Goal: Transaction & Acquisition: Obtain resource

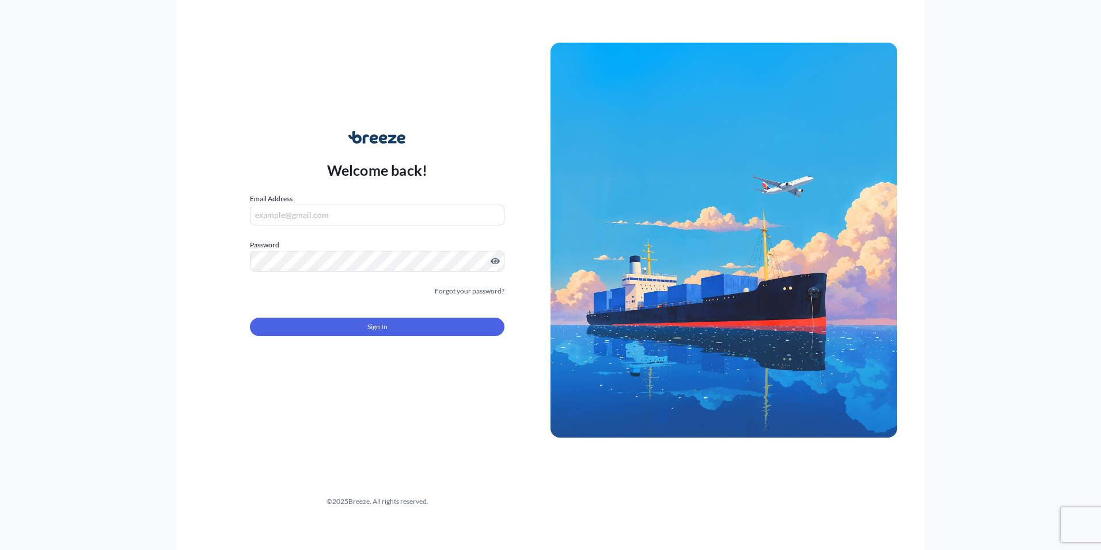
type input "[EMAIL_ADDRESS][DOMAIN_NAME]"
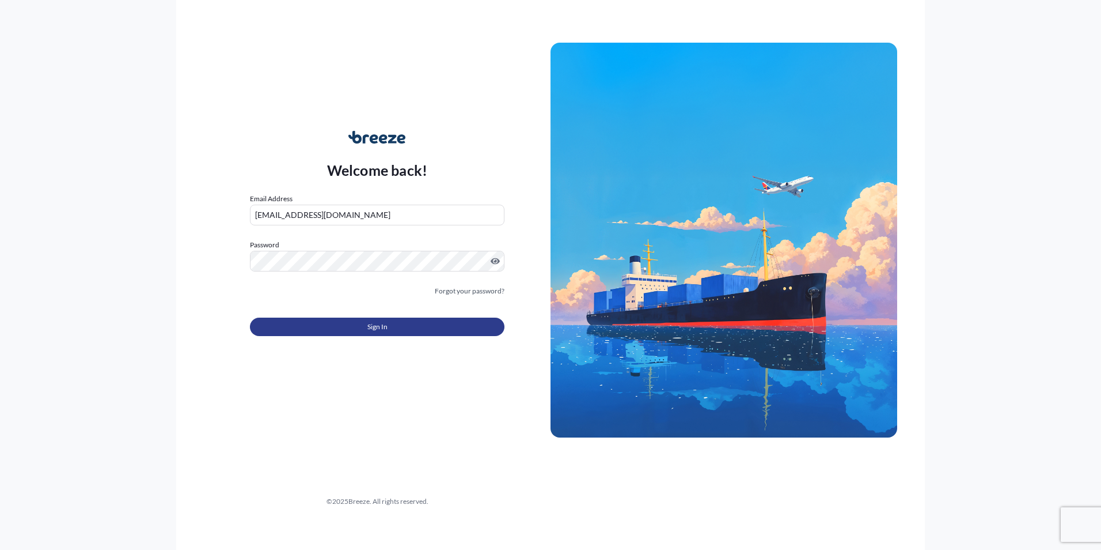
click at [388, 320] on button "Sign In" at bounding box center [377, 326] width 255 height 18
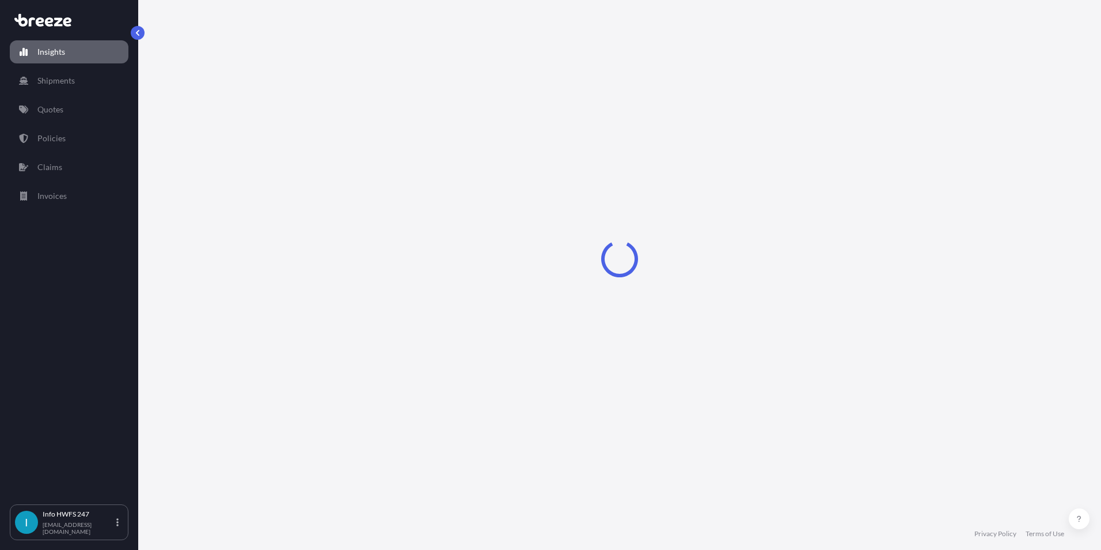
select select "2025"
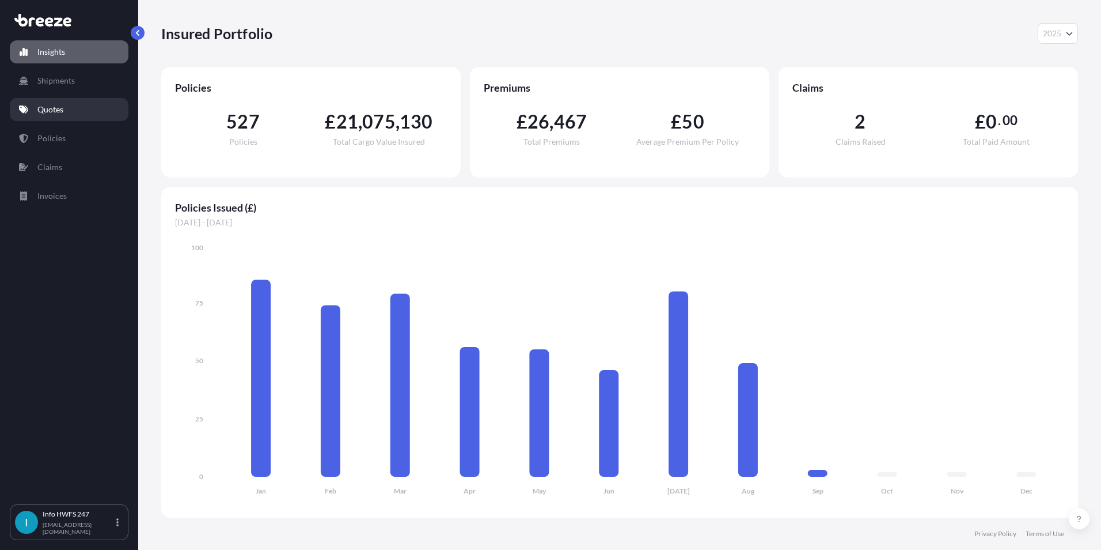
click at [79, 109] on link "Quotes" at bounding box center [69, 109] width 119 height 23
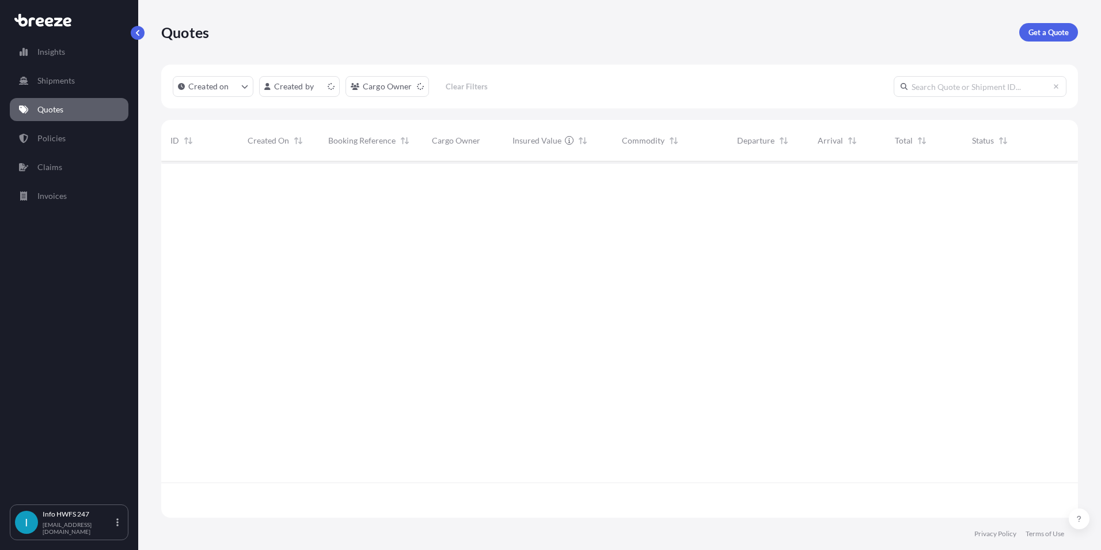
scroll to position [354, 908]
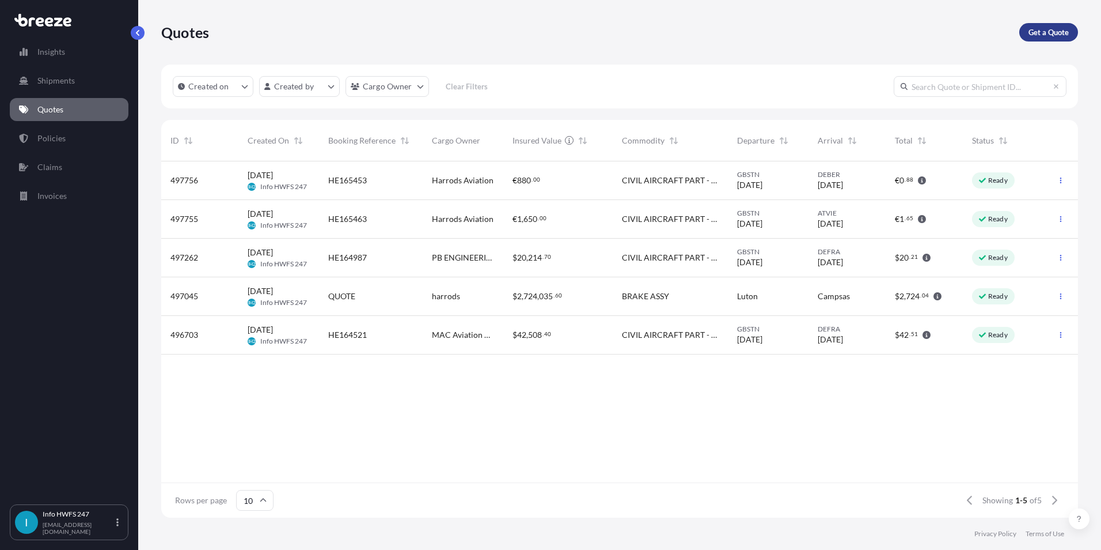
click at [1041, 30] on p "Get a Quote" at bounding box center [1049, 32] width 40 height 12
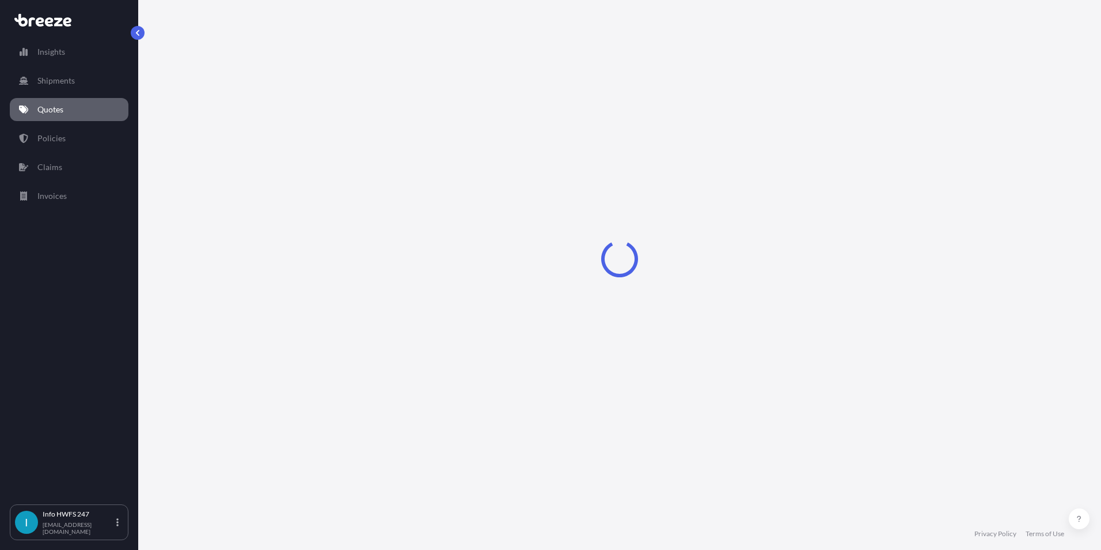
select select "Road"
select select "Air"
select select "1"
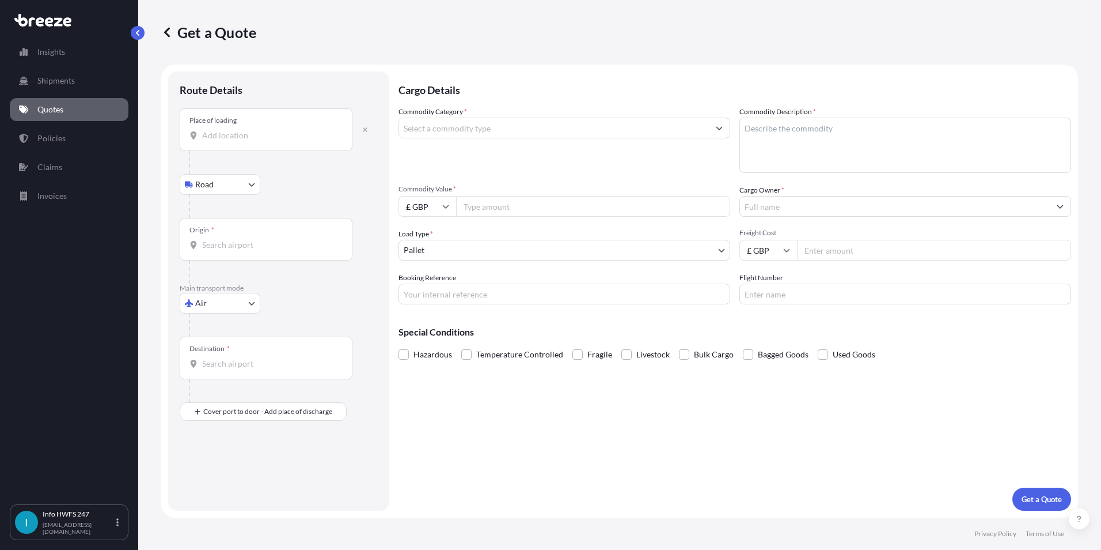
click at [248, 128] on div "Place of loading" at bounding box center [266, 129] width 173 height 43
click at [248, 130] on input "Place of loading" at bounding box center [270, 136] width 136 height 12
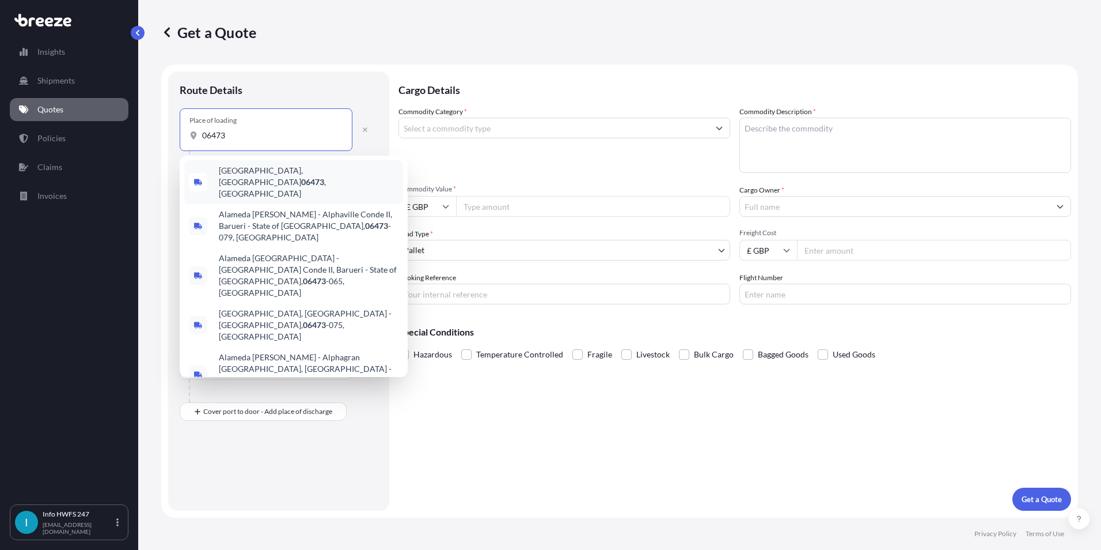
click at [264, 176] on span "[GEOGRAPHIC_DATA] , [GEOGRAPHIC_DATA]" at bounding box center [309, 182] width 180 height 35
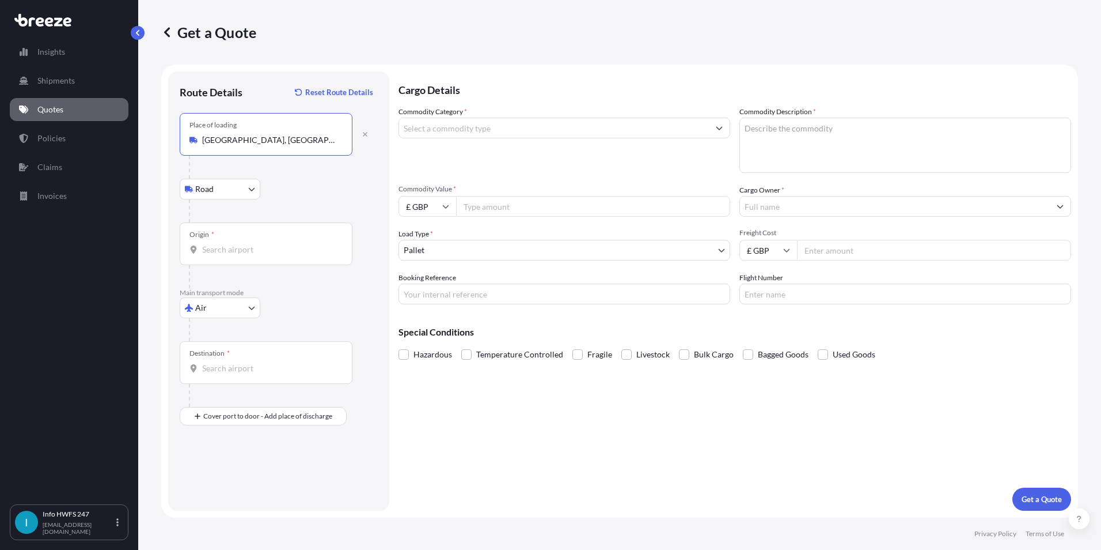
type input "[GEOGRAPHIC_DATA], [GEOGRAPHIC_DATA]"
click at [236, 240] on div "Origin *" at bounding box center [266, 243] width 173 height 43
click at [236, 244] on input "Origin *" at bounding box center [270, 250] width 136 height 12
type input "j"
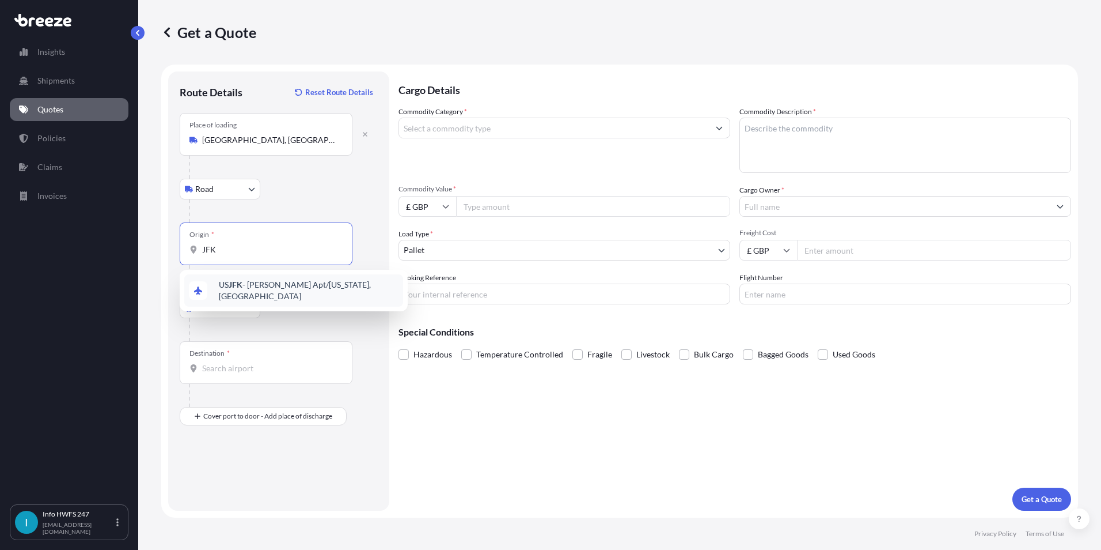
click at [238, 293] on span "US JFK - [PERSON_NAME] Apt/[US_STATE], [GEOGRAPHIC_DATA]" at bounding box center [309, 290] width 180 height 23
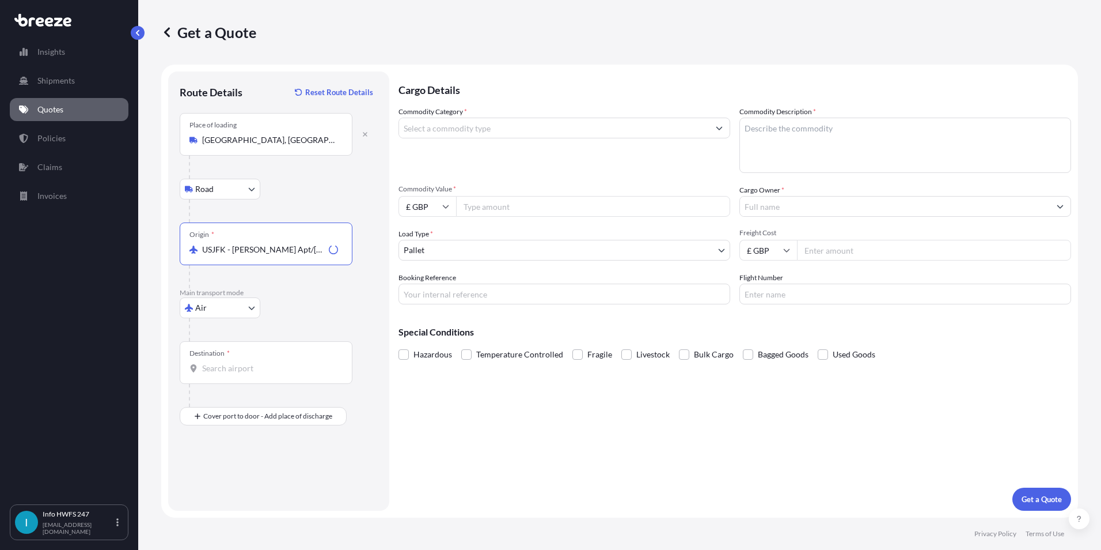
type input "USJFK - [PERSON_NAME] Apt/[US_STATE], [GEOGRAPHIC_DATA]"
click at [213, 371] on input "Destination *" at bounding box center [270, 368] width 136 height 12
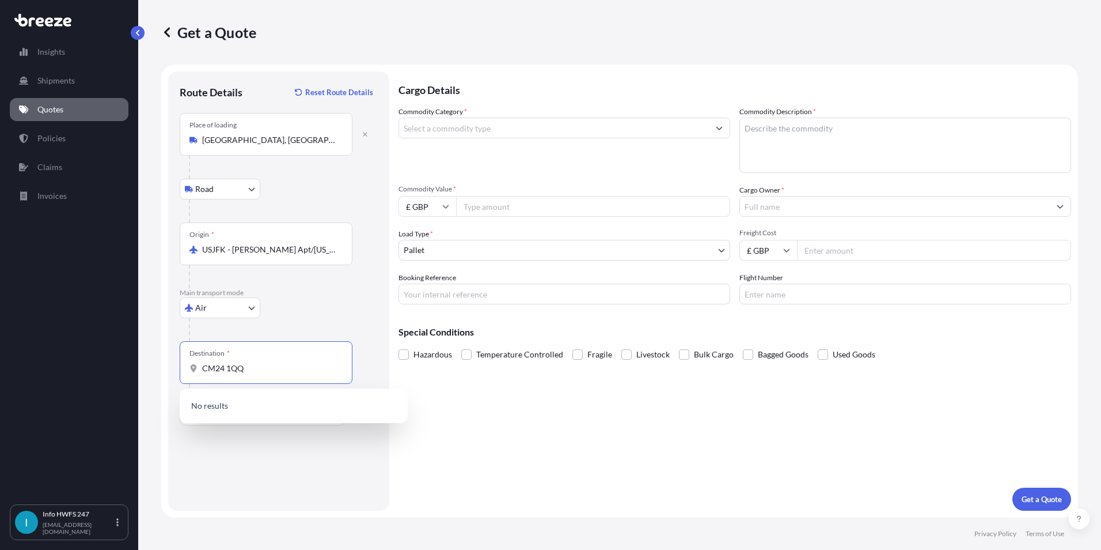
drag, startPoint x: 266, startPoint y: 368, endPoint x: 161, endPoint y: 357, distance: 106.0
click at [160, 368] on div "Get a Quote Route Details Reset Route Details Place of loading [GEOGRAPHIC_DATA…" at bounding box center [619, 258] width 963 height 517
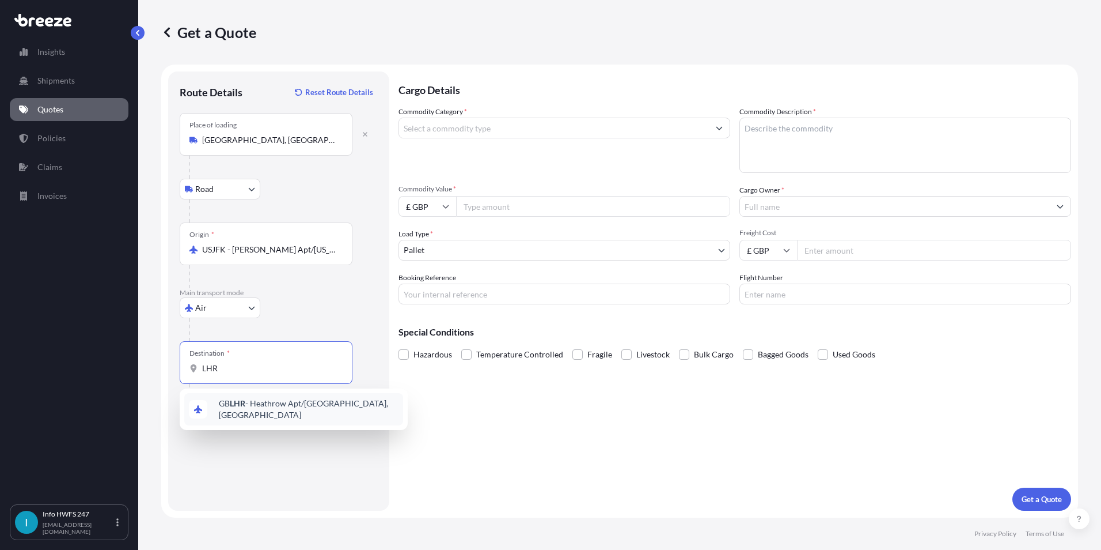
click at [248, 403] on span "GB LHR - Heathrow Apt/[GEOGRAPHIC_DATA], [GEOGRAPHIC_DATA]" at bounding box center [309, 408] width 180 height 23
type input "GBLHR - Heathrow Apt/[GEOGRAPHIC_DATA], [GEOGRAPHIC_DATA]"
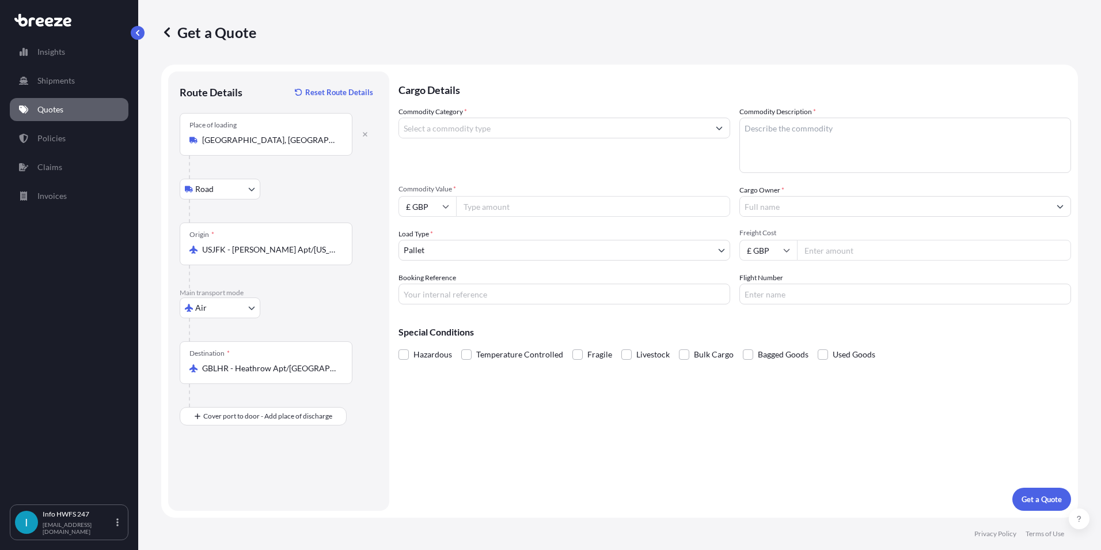
click at [248, 402] on div at bounding box center [271, 395] width 164 height 23
click at [226, 460] on div "Place of Discharge" at bounding box center [217, 462] width 55 height 9
click at [226, 472] on input "Place of Discharge" at bounding box center [270, 478] width 136 height 12
type input "Stansted CM24 1QQ, [GEOGRAPHIC_DATA]"
click at [470, 132] on input "Commodity Category *" at bounding box center [554, 128] width 310 height 21
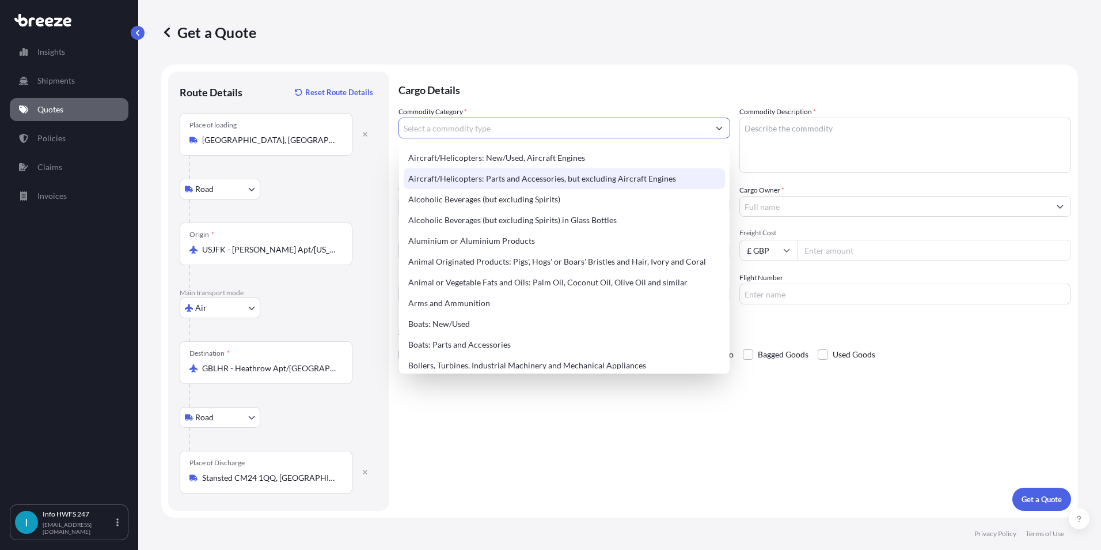
click at [472, 176] on div "Aircraft/Helicopters: Parts and Accessories, but excluding Aircraft Engines" at bounding box center [564, 178] width 321 height 21
type input "Aircraft/Helicopters: Parts and Accessories, but excluding Aircraft Engines"
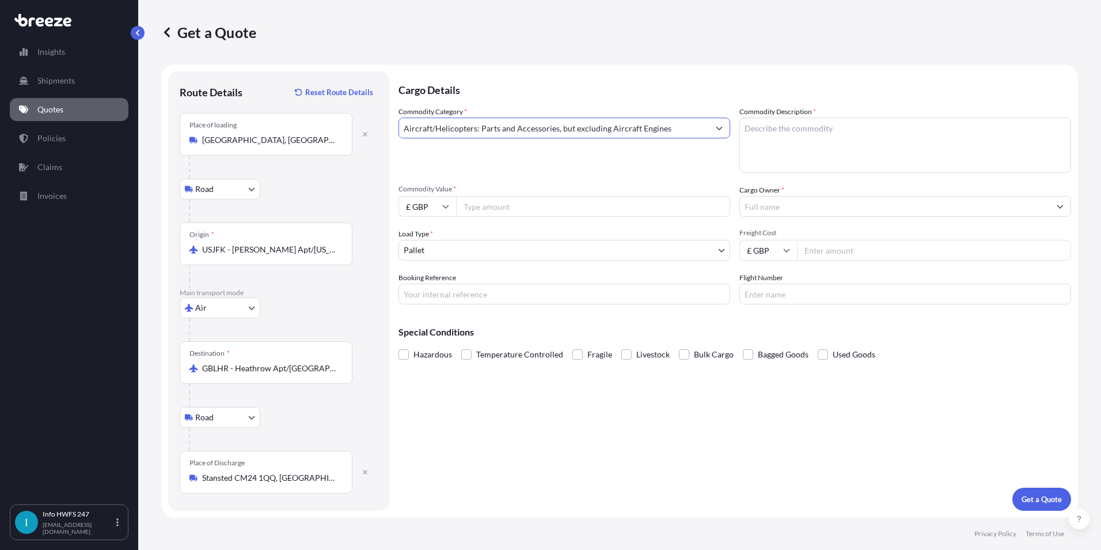
click at [802, 126] on textarea "Commodity Description *" at bounding box center [906, 145] width 332 height 55
type textarea "CIVIL AIRCRAFT PARTS - YOKE ASSY"
click at [509, 211] on input "Commodity Value *" at bounding box center [593, 206] width 274 height 21
click at [433, 207] on input "£ GBP" at bounding box center [428, 206] width 58 height 21
drag, startPoint x: 427, startPoint y: 287, endPoint x: 437, endPoint y: 274, distance: 17.3
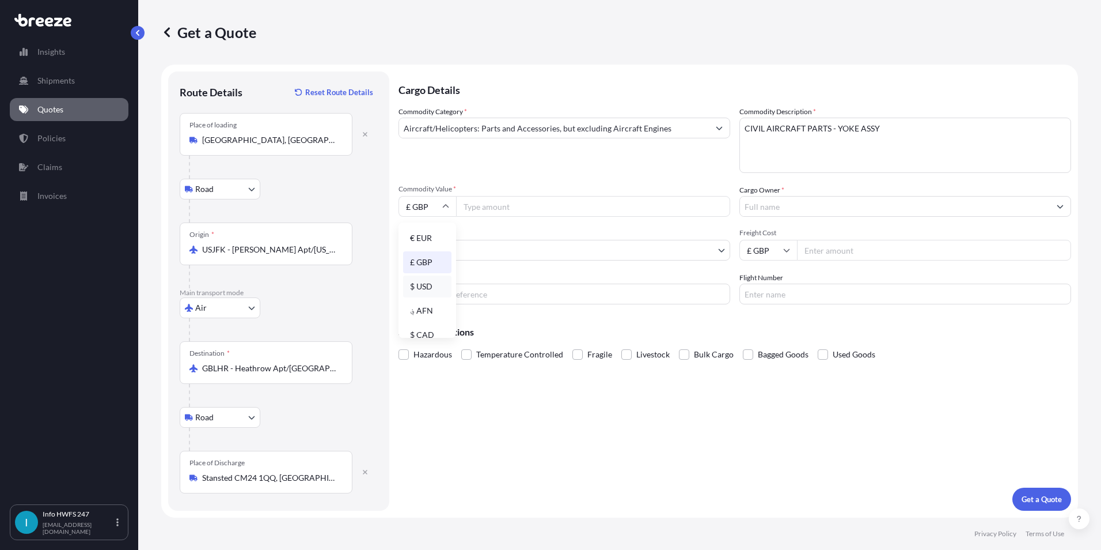
click at [427, 287] on div "$ USD" at bounding box center [427, 286] width 48 height 22
type input "$ USD"
click at [493, 206] on input "Commodity Value *" at bounding box center [593, 206] width 274 height 21
type input "263260"
click at [798, 208] on input "Cargo Owner *" at bounding box center [895, 206] width 310 height 21
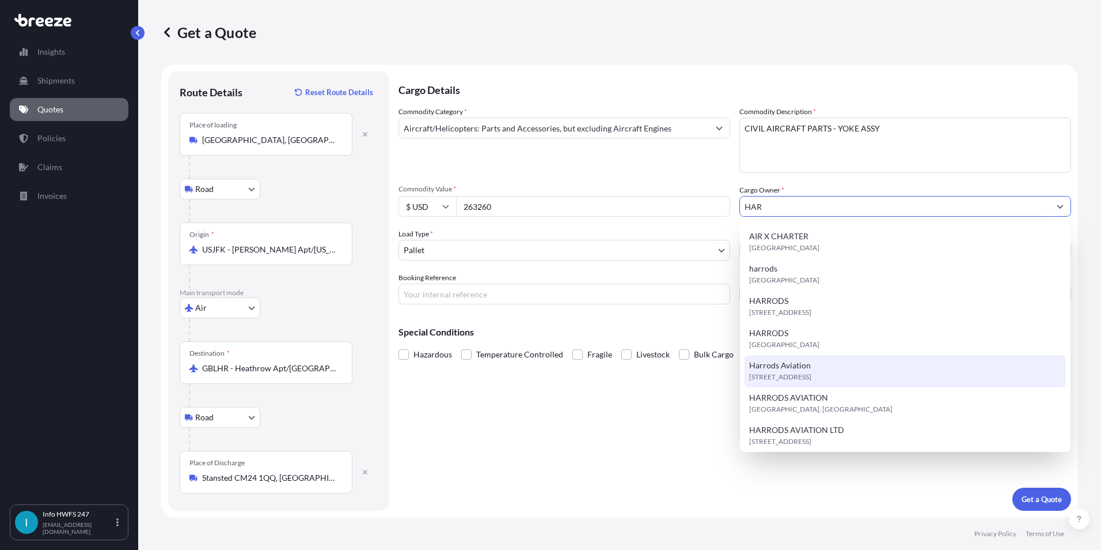
click at [812, 376] on span "[STREET_ADDRESS]" at bounding box center [780, 377] width 62 height 12
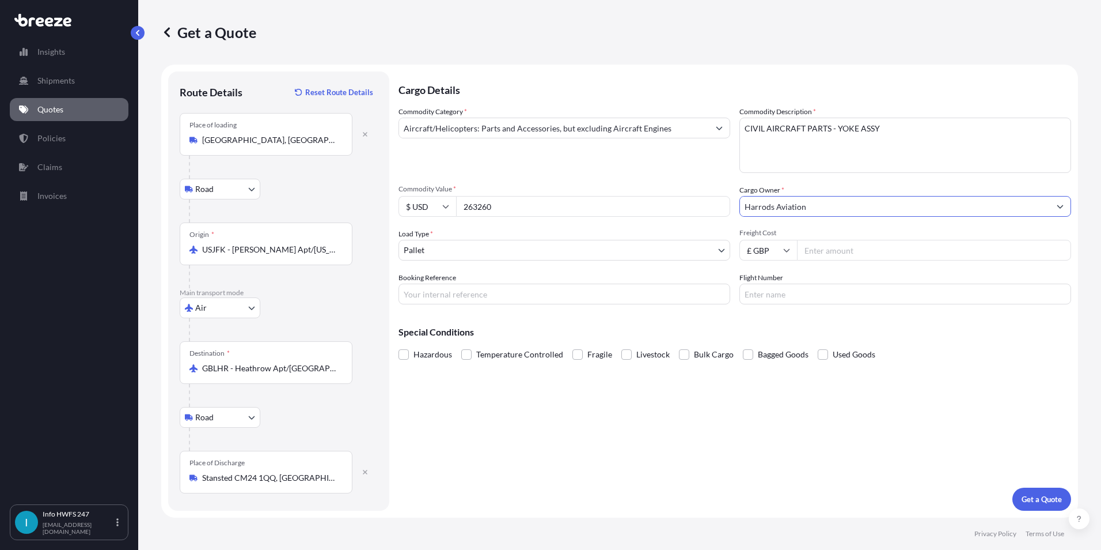
type input "Harrods Aviation"
click at [793, 295] on input "Flight Number" at bounding box center [906, 293] width 332 height 21
click at [531, 297] on input "Booking Reference" at bounding box center [565, 293] width 332 height 21
type input "HI165273"
drag, startPoint x: 1011, startPoint y: 487, endPoint x: 1034, endPoint y: 493, distance: 23.8
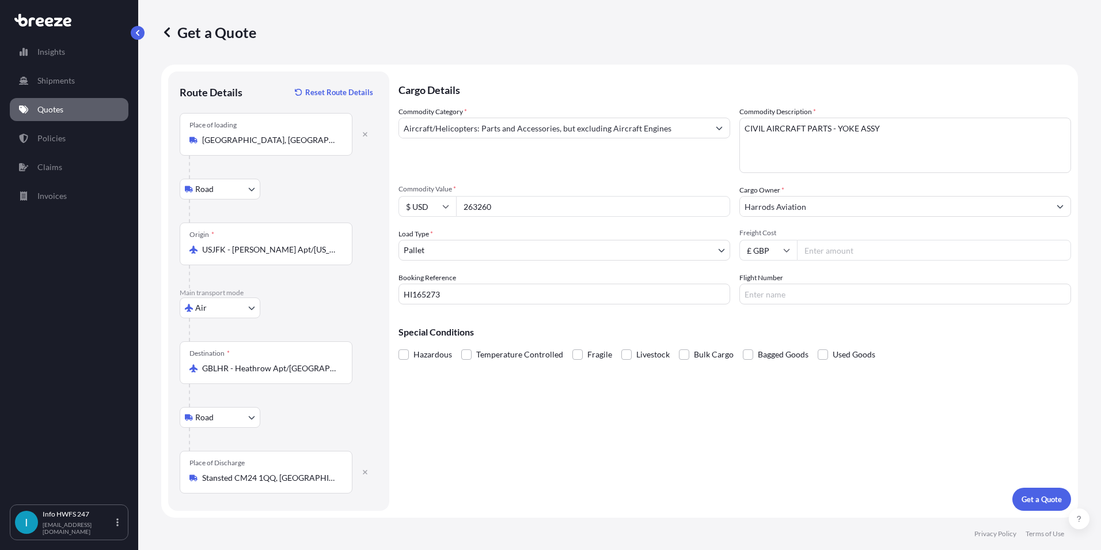
click at [1012, 487] on div "Cargo Details Commodity Category * Aircraft/Helicopters: Parts and Accessories,…" at bounding box center [735, 290] width 673 height 439
click at [1035, 493] on button "Get a Quote" at bounding box center [1042, 498] width 59 height 23
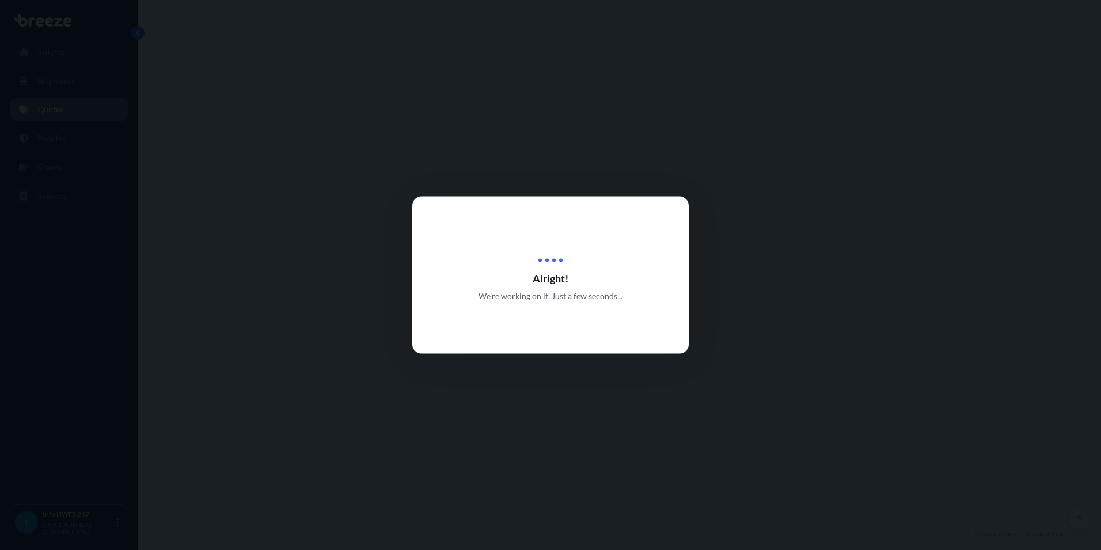
select select "Road"
select select "Air"
select select "Road"
select select "1"
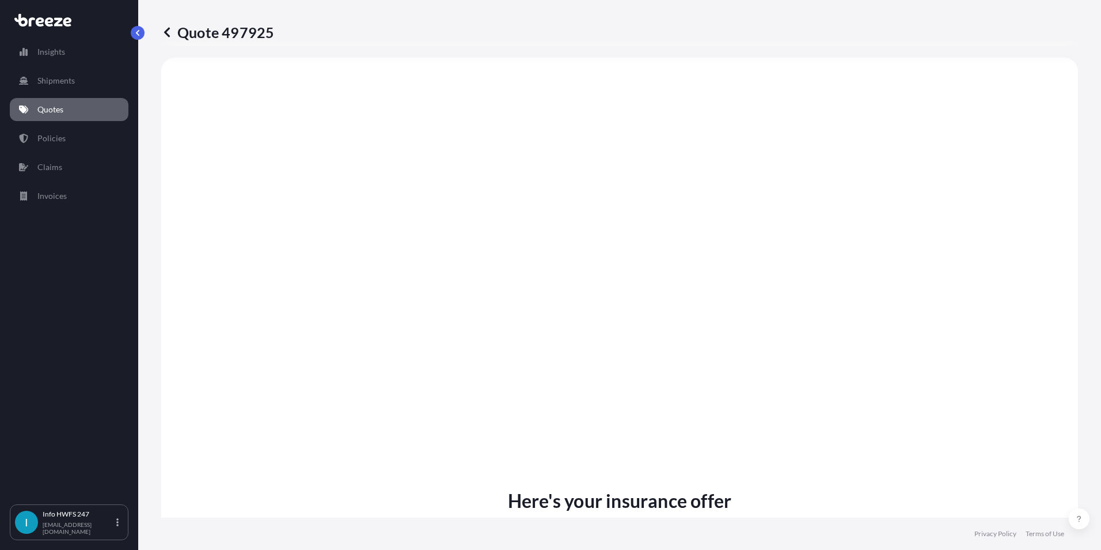
scroll to position [1497, 0]
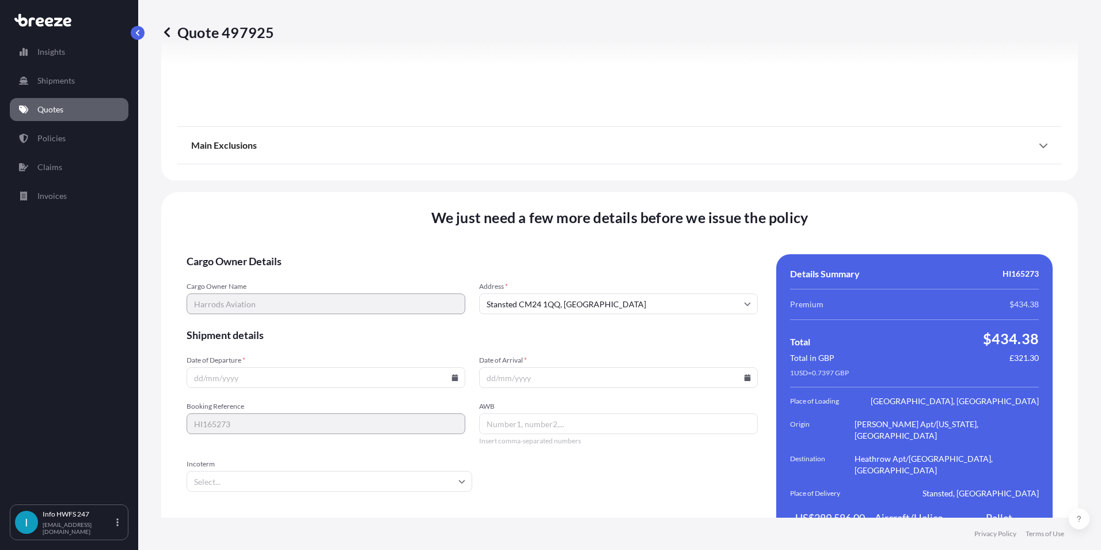
click at [264, 367] on input "Date of Departure *" at bounding box center [326, 377] width 279 height 21
click at [446, 367] on input "Date of Departure *" at bounding box center [326, 377] width 279 height 21
click at [452, 374] on icon at bounding box center [455, 377] width 7 height 7
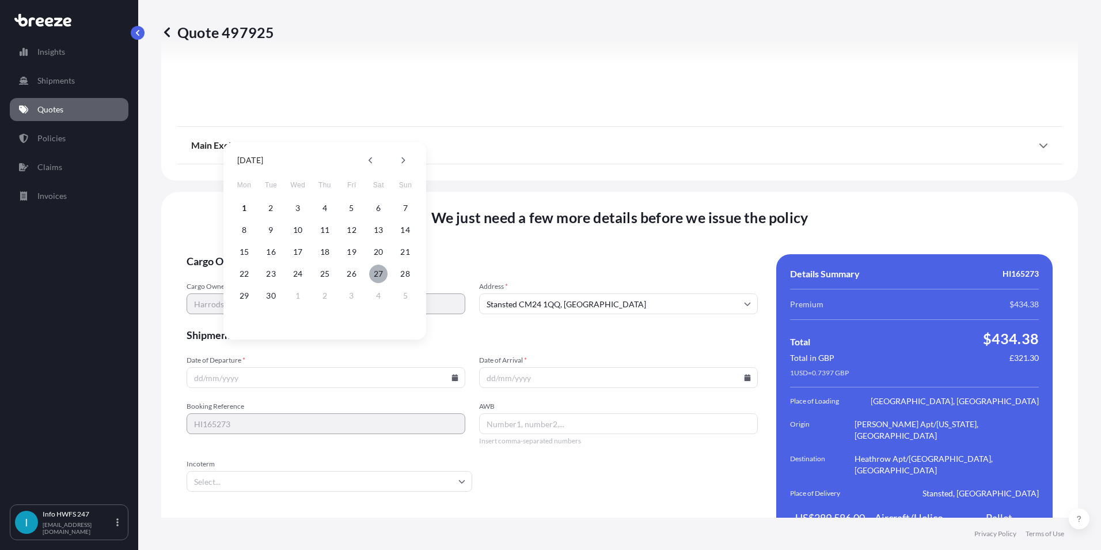
click at [380, 275] on button "27" at bounding box center [378, 273] width 18 height 18
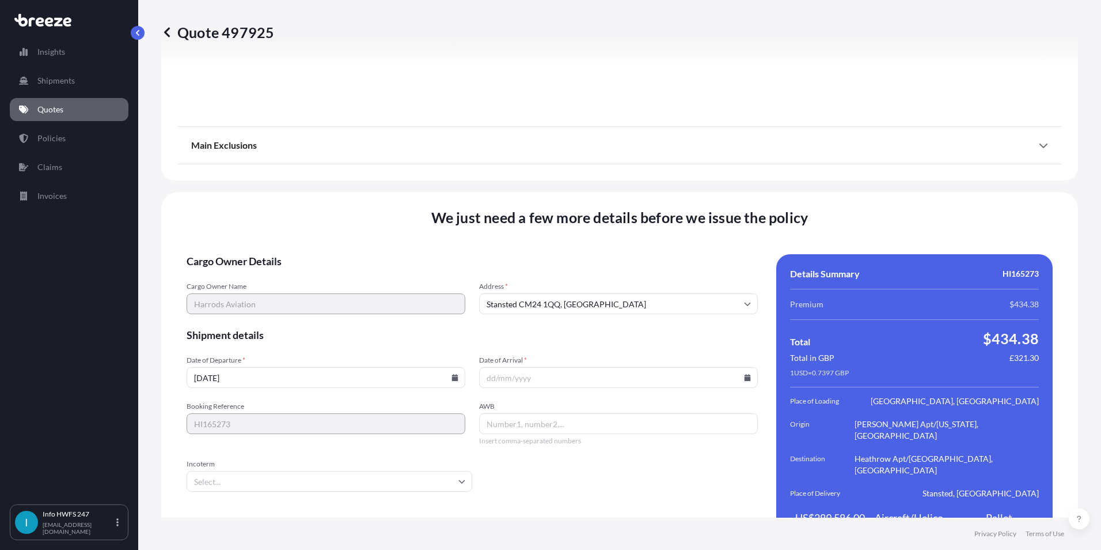
click at [742, 367] on input "Date of Arrival *" at bounding box center [618, 377] width 279 height 21
click at [745, 374] on icon at bounding box center [748, 377] width 6 height 7
click at [660, 164] on button at bounding box center [661, 160] width 18 height 18
click at [695, 294] on div "25 26 27 28 29 30 31" at bounding box center [614, 295] width 184 height 21
click at [744, 300] on icon at bounding box center [747, 303] width 7 height 7
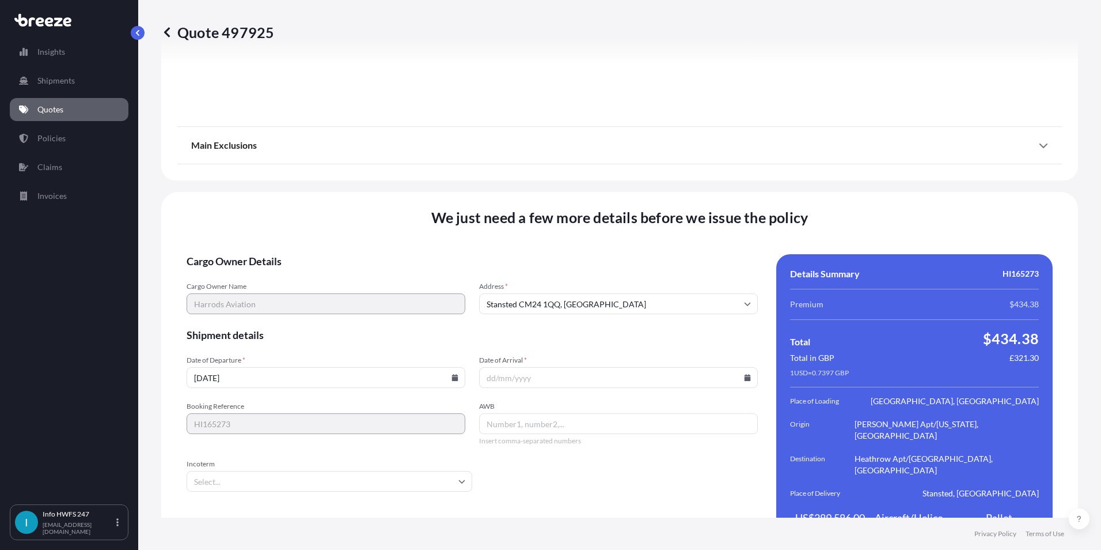
click at [454, 374] on icon at bounding box center [455, 377] width 6 height 7
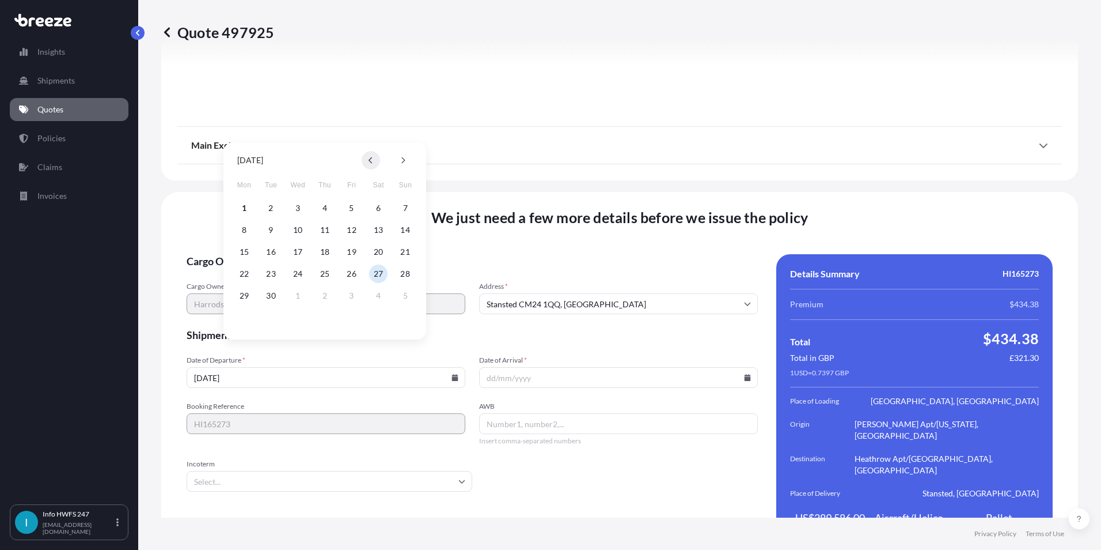
click at [367, 159] on button at bounding box center [371, 160] width 18 height 18
click at [379, 299] on button "30" at bounding box center [378, 295] width 18 height 18
type input "[DATE]"
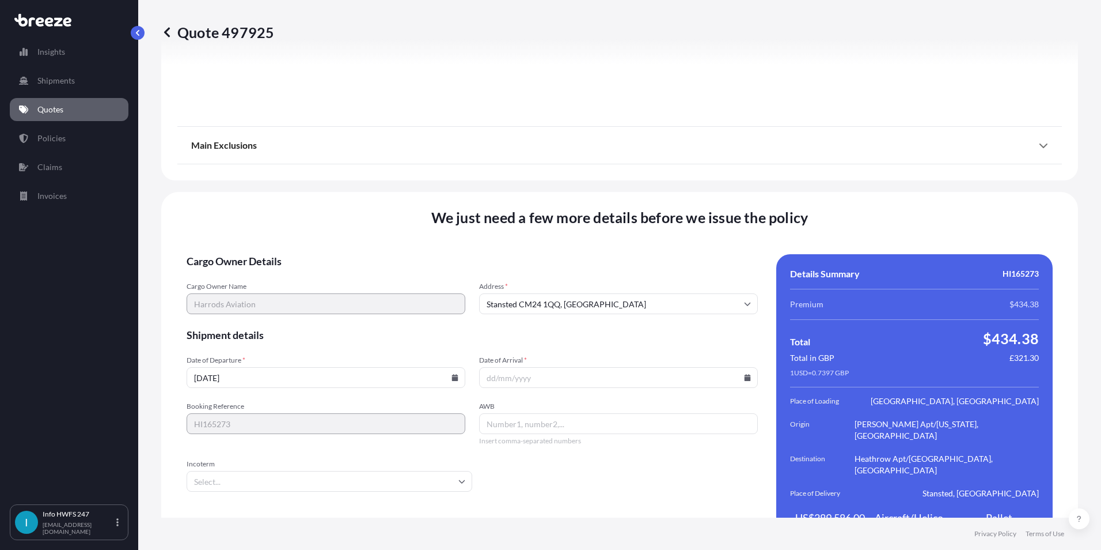
click at [745, 374] on icon at bounding box center [748, 377] width 6 height 7
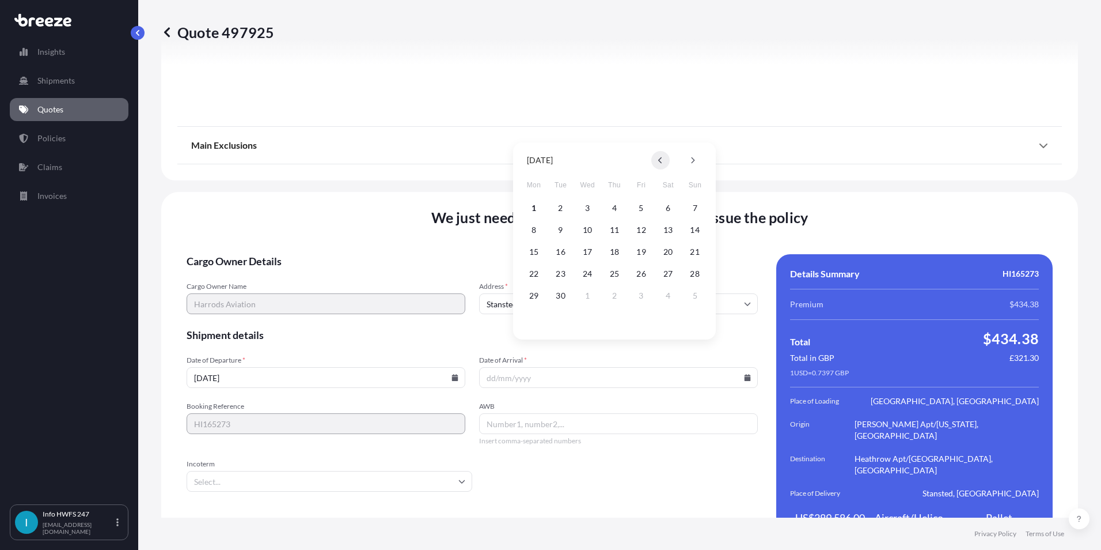
click at [662, 162] on icon at bounding box center [660, 160] width 5 height 7
click at [695, 294] on button "31" at bounding box center [695, 295] width 18 height 18
type input "[DATE]"
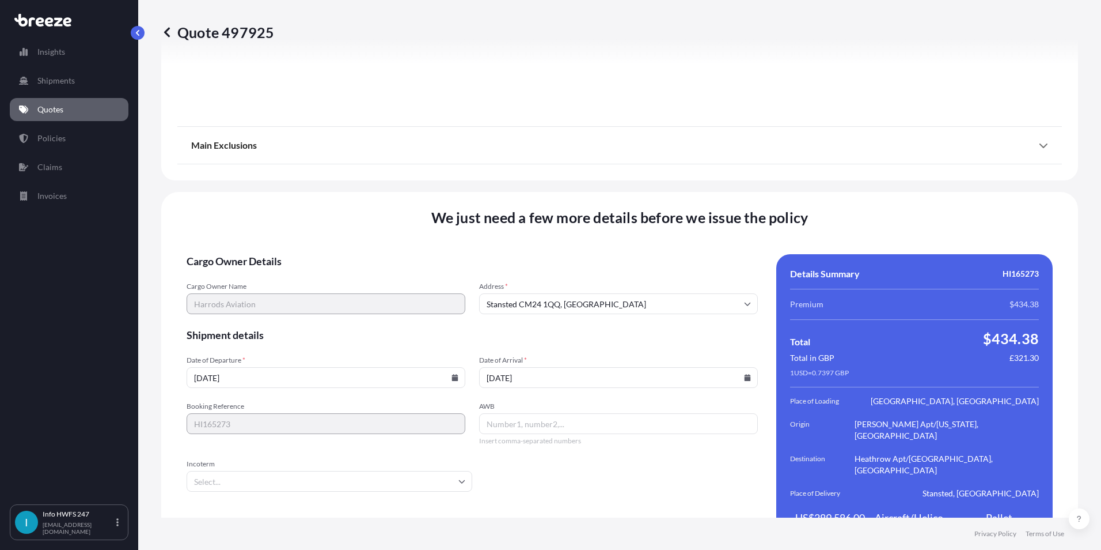
click at [529, 413] on input "AWB" at bounding box center [618, 423] width 279 height 21
type input "93276571596"
click at [249, 471] on input "Incoterm" at bounding box center [330, 481] width 286 height 21
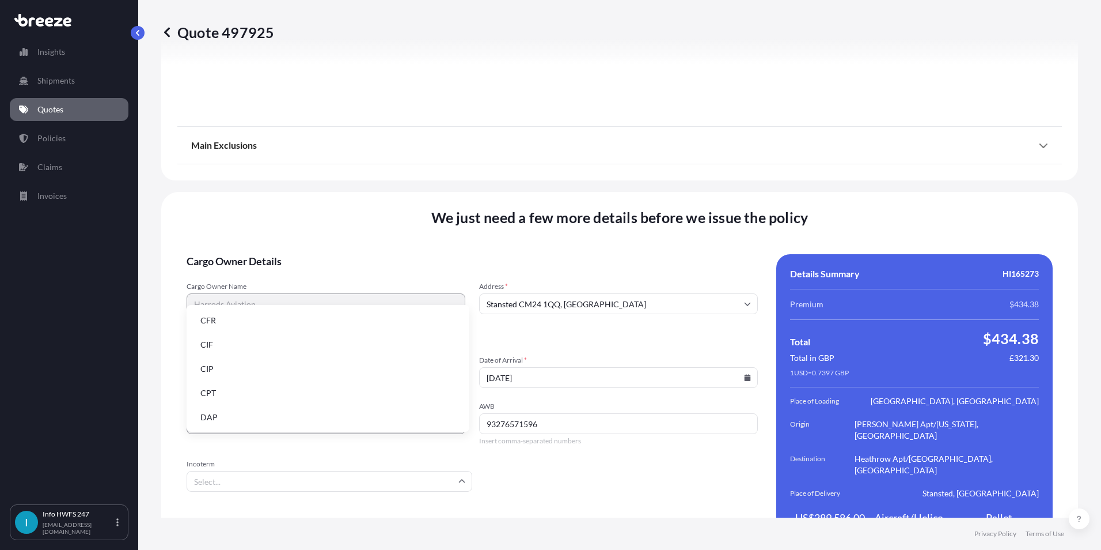
scroll to position [146, 0]
click at [228, 338] on li "EXW" at bounding box center [328, 343] width 274 height 22
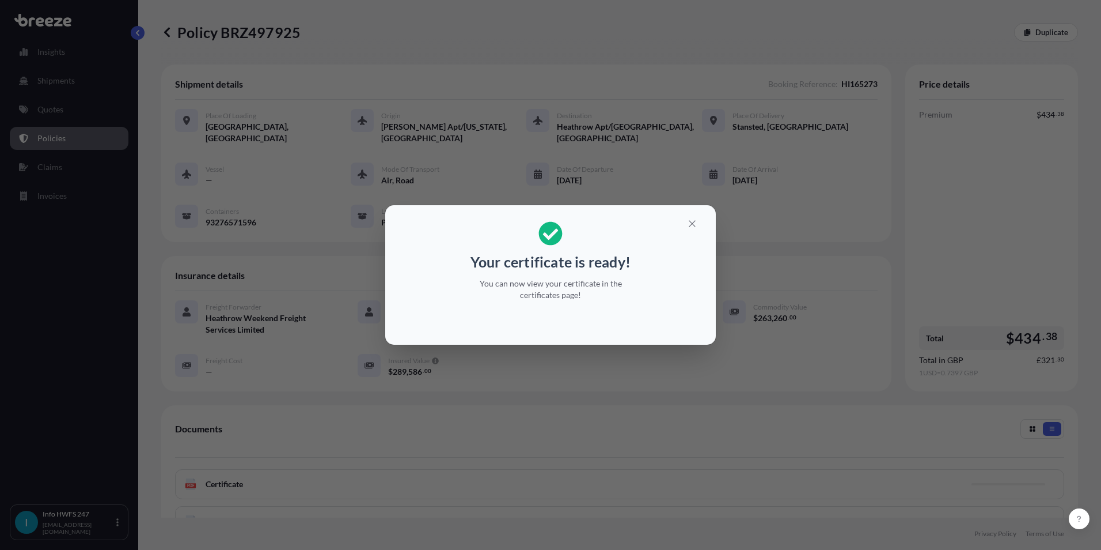
click at [607, 279] on p "You can now view your certificate in the certificates page!" at bounding box center [550, 289] width 177 height 23
click at [705, 225] on button "button" at bounding box center [692, 223] width 29 height 18
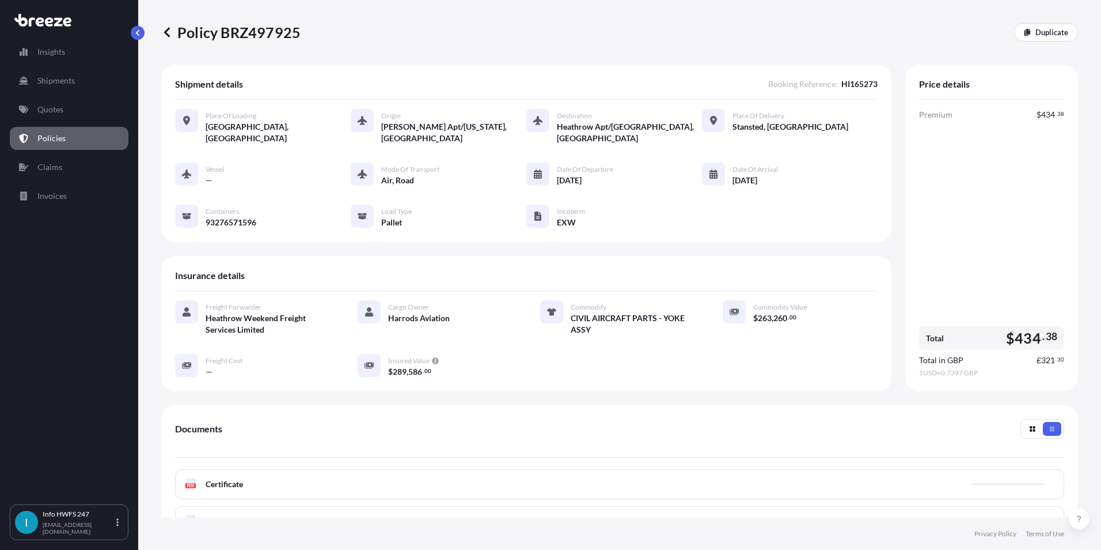
click at [318, 474] on div "PDF Certificate" at bounding box center [619, 484] width 889 height 30
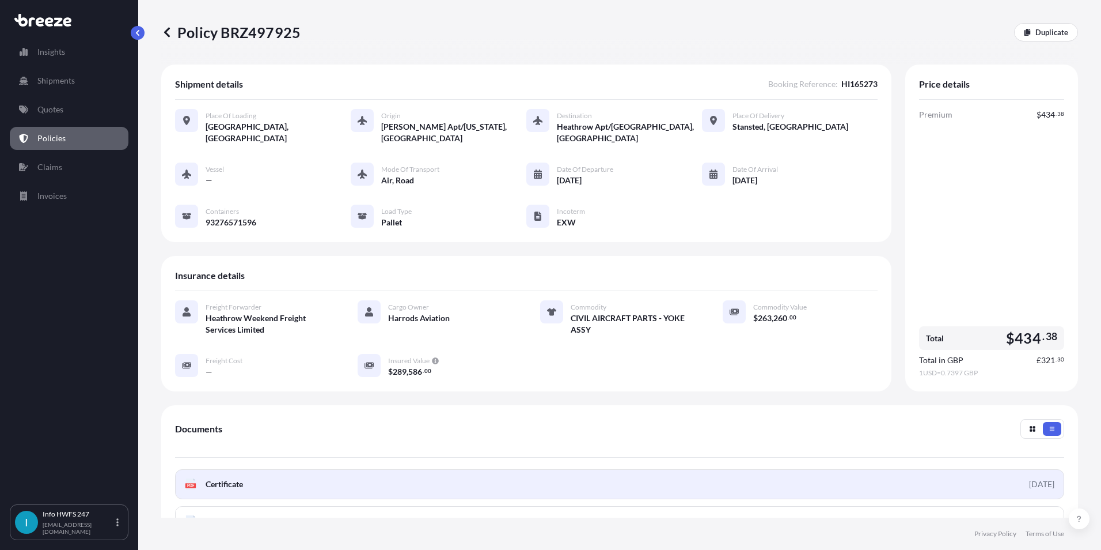
click at [235, 483] on span "Certificate" at bounding box center [224, 484] width 37 height 12
